Goal: Information Seeking & Learning: Learn about a topic

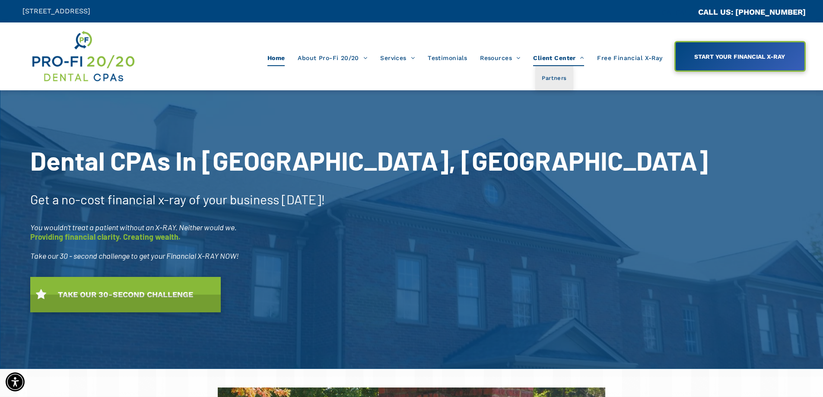
click at [578, 58] on span at bounding box center [580, 58] width 8 height 6
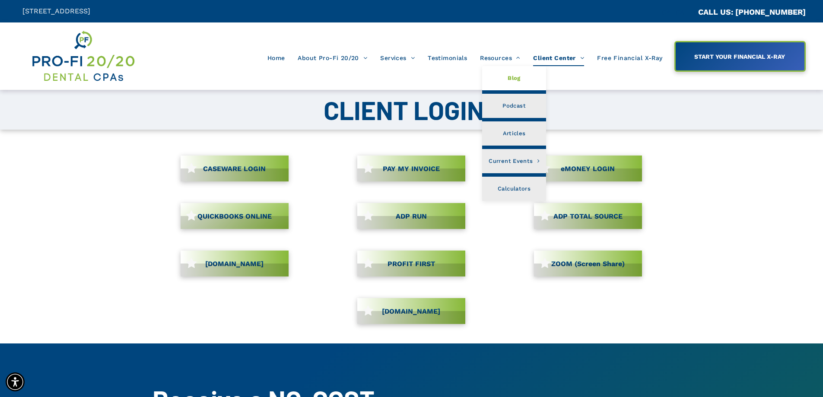
click at [508, 75] on link "Blog" at bounding box center [514, 78] width 64 height 24
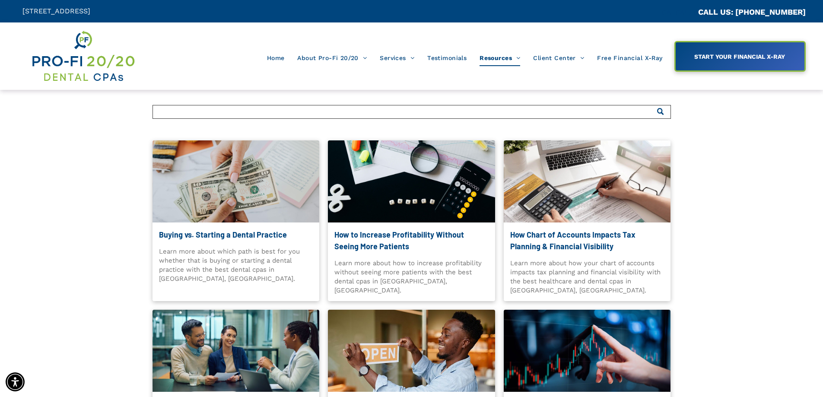
click at [195, 109] on input "Search" at bounding box center [411, 112] width 518 height 14
type input "augusta"
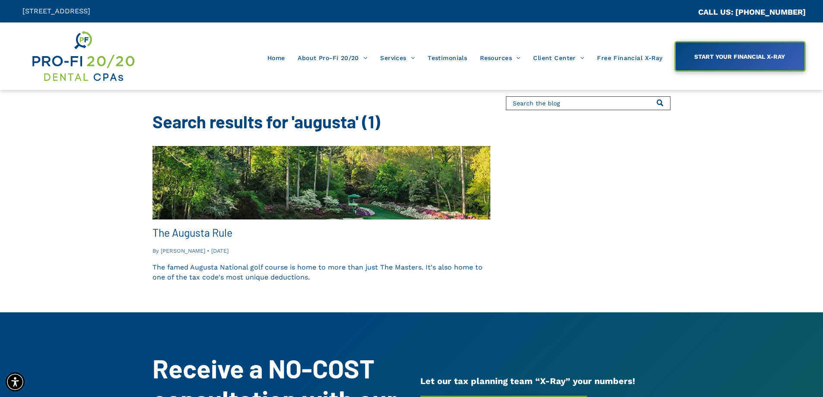
click at [189, 201] on div at bounding box center [321, 182] width 338 height 73
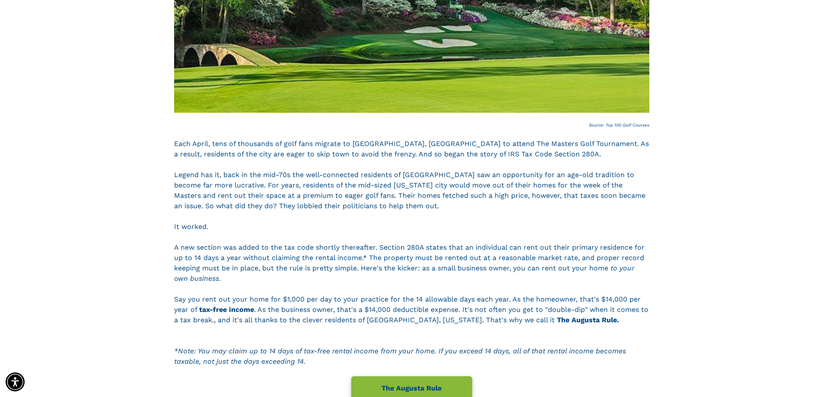
scroll to position [518, 0]
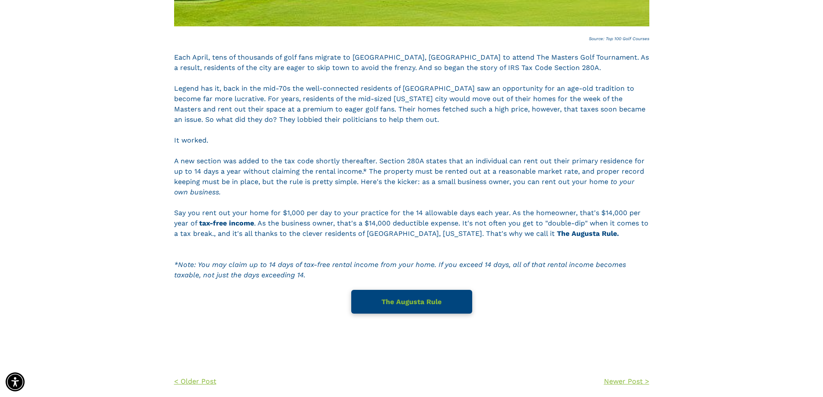
click at [392, 301] on span "The Augusta Rule" at bounding box center [411, 301] width 66 height 17
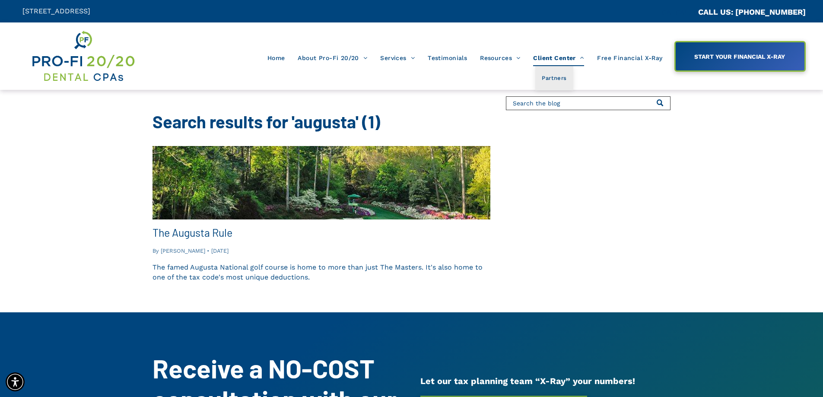
click at [574, 60] on span "Client Center" at bounding box center [558, 58] width 51 height 16
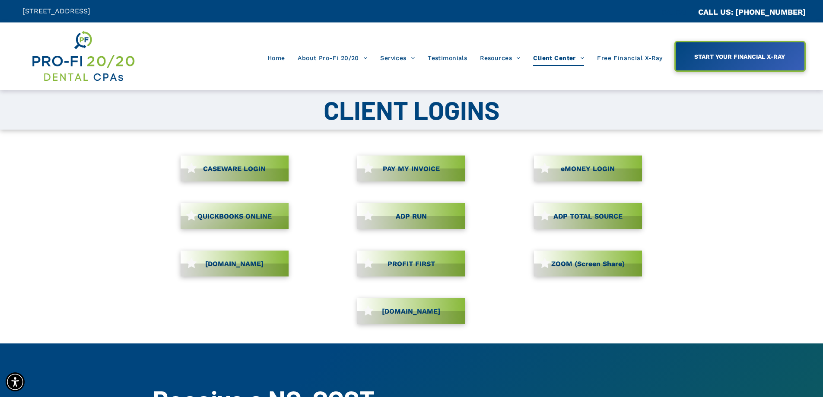
click at [234, 168] on span "CASEWARE LOGIN" at bounding box center [234, 168] width 69 height 17
click at [390, 266] on link "PROFIT FIRST" at bounding box center [411, 263] width 108 height 26
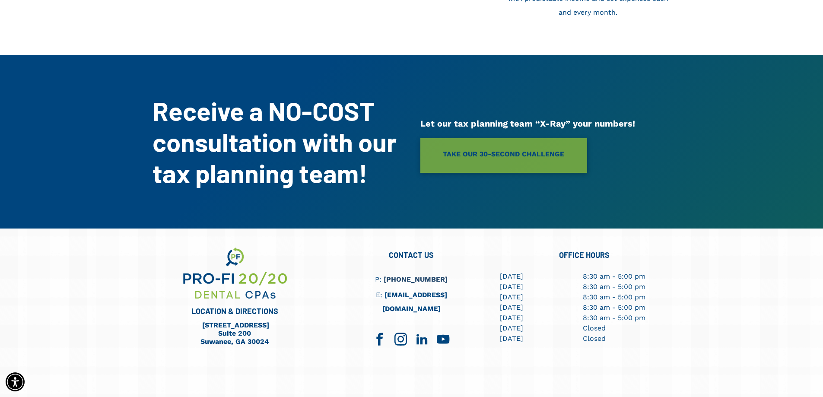
scroll to position [818, 0]
